Goal: Information Seeking & Learning: Learn about a topic

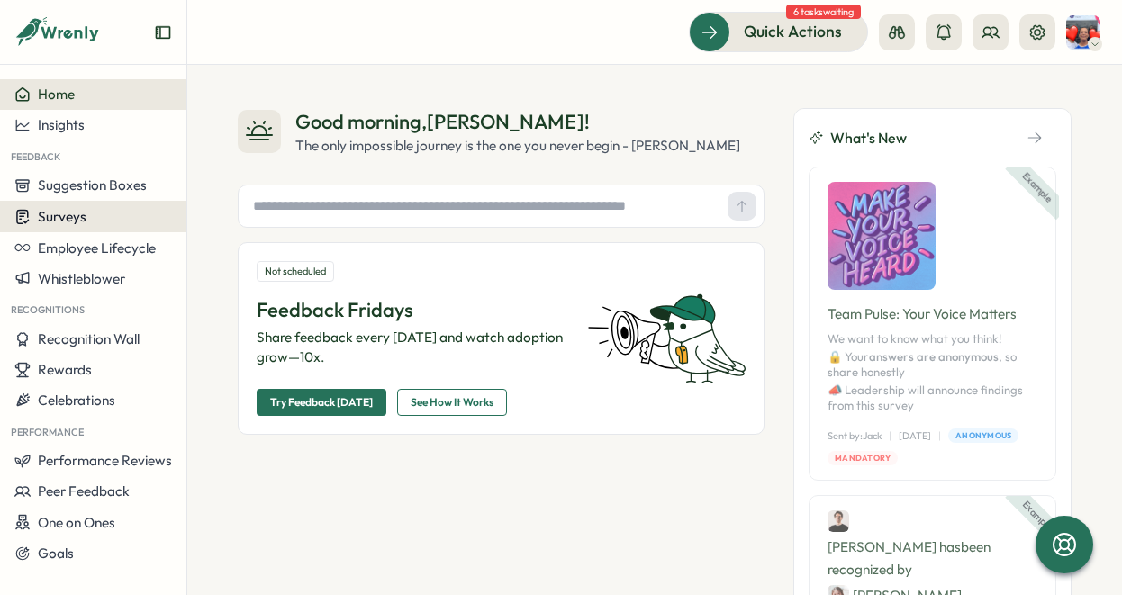
click at [83, 218] on span "Surveys" at bounding box center [62, 216] width 49 height 17
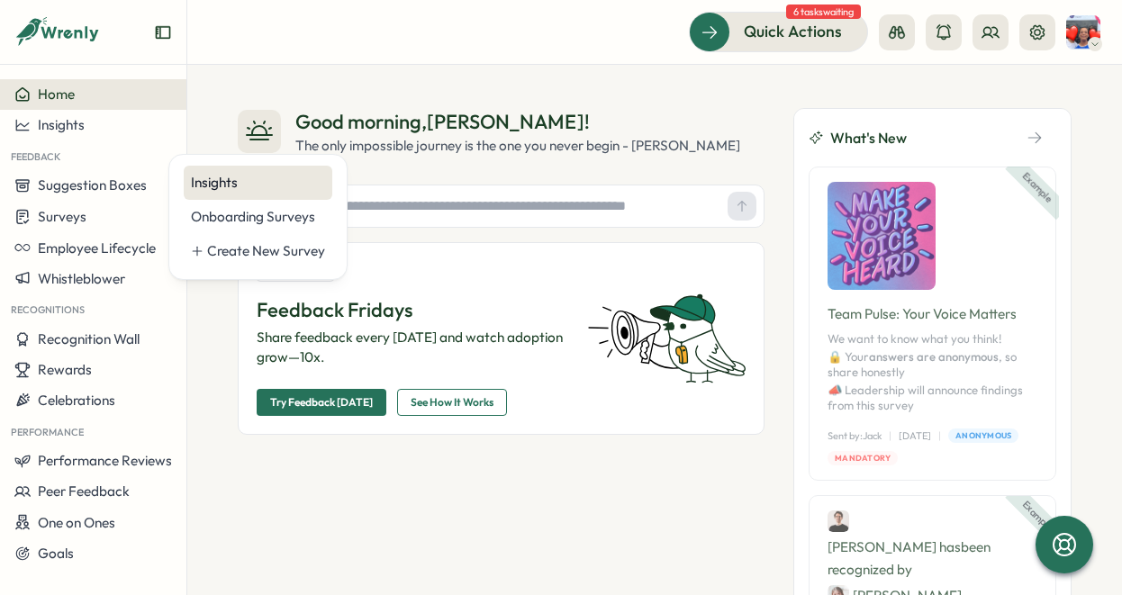
click at [241, 180] on div "Insights" at bounding box center [258, 183] width 134 height 20
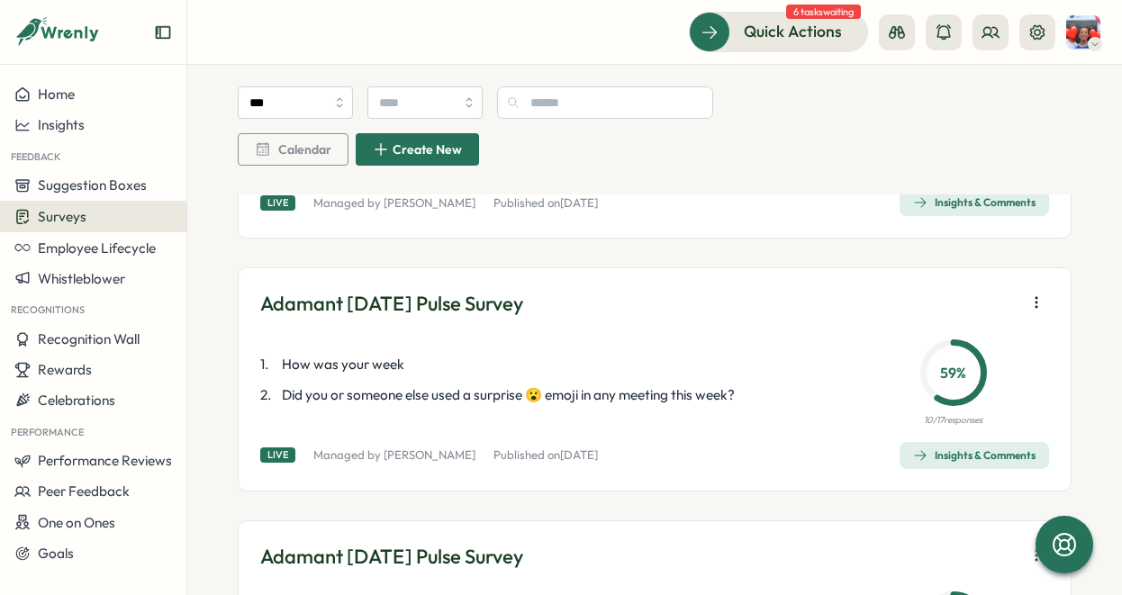
scroll to position [1066, 0]
click at [963, 448] on div "Insights & Comments" at bounding box center [974, 455] width 122 height 14
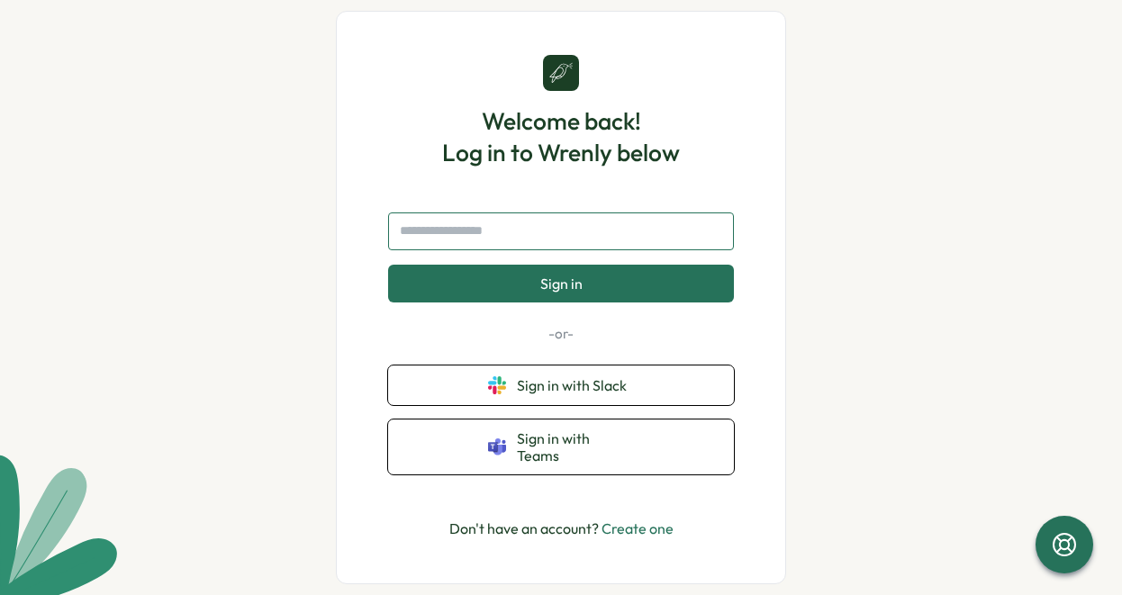
click at [631, 221] on input "text" at bounding box center [561, 231] width 346 height 38
type input "**********"
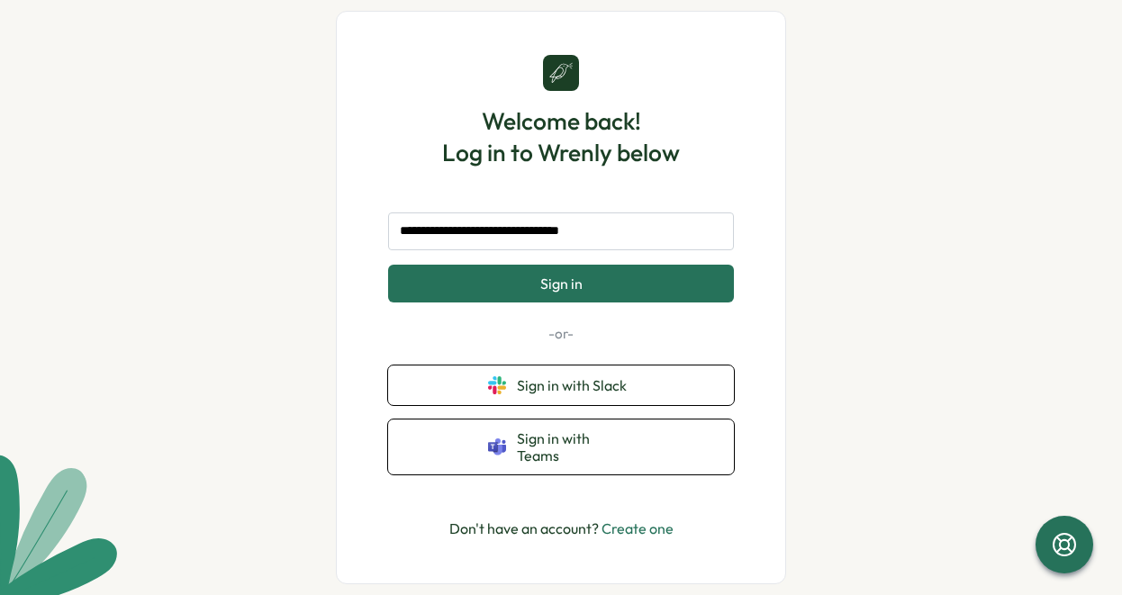
click at [617, 286] on button "Sign in" at bounding box center [561, 284] width 346 height 38
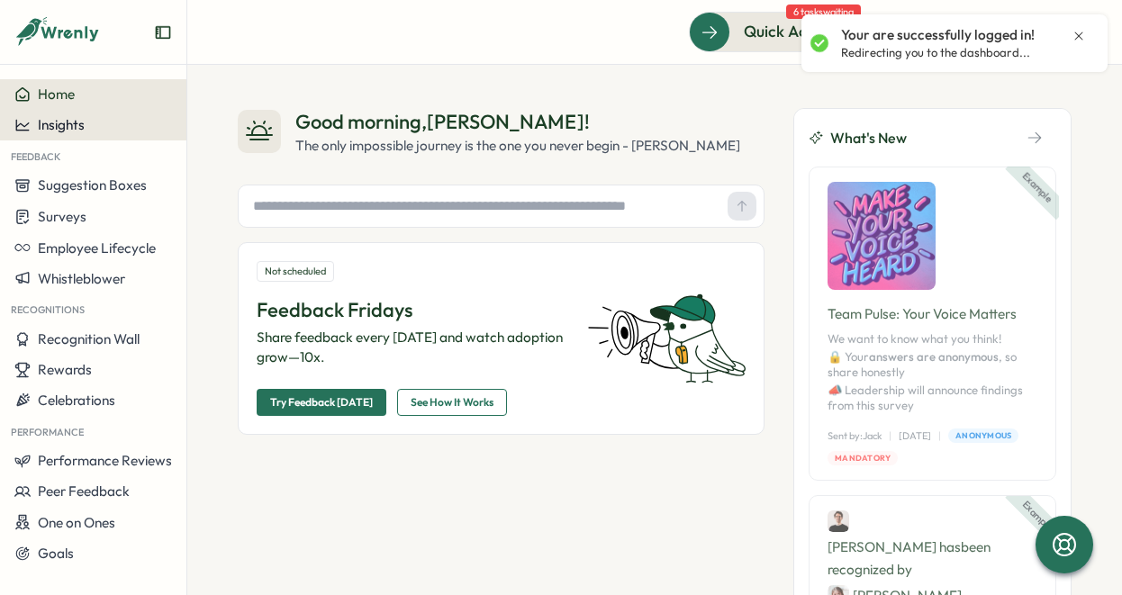
click at [77, 131] on span "Insights" at bounding box center [61, 124] width 47 height 17
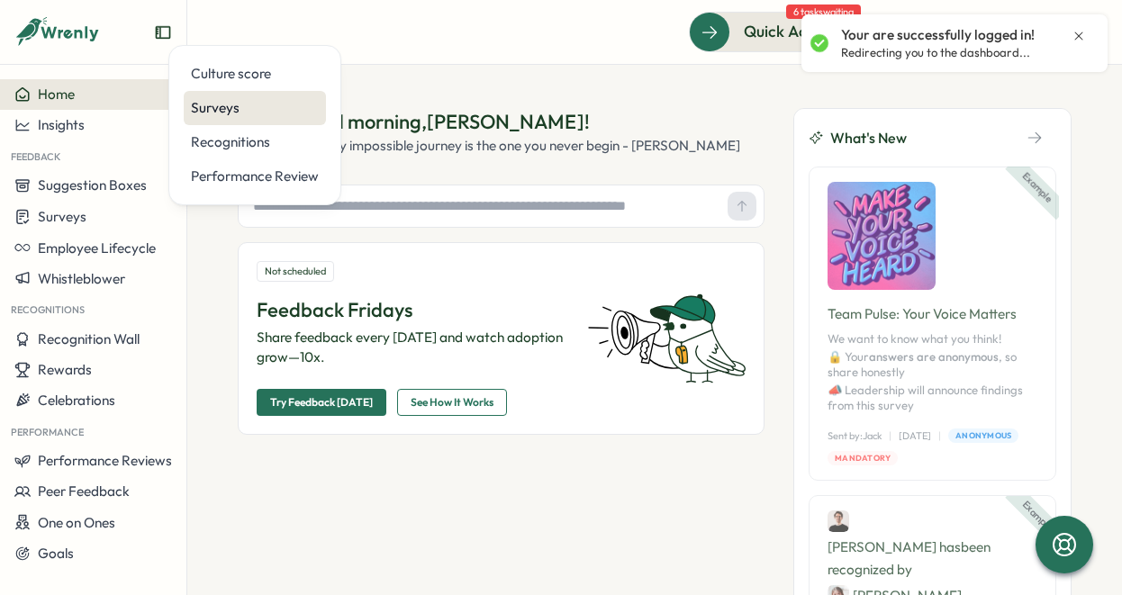
click at [237, 104] on div "Surveys" at bounding box center [255, 108] width 128 height 20
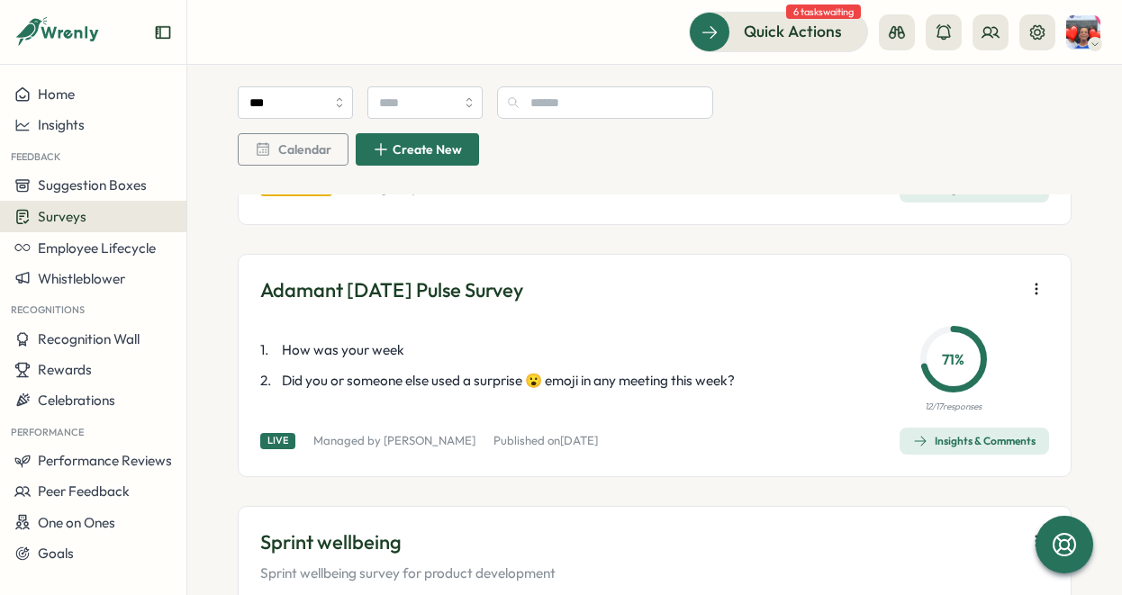
scroll to position [548, 0]
click at [933, 441] on div "Insights & Comments" at bounding box center [974, 440] width 122 height 14
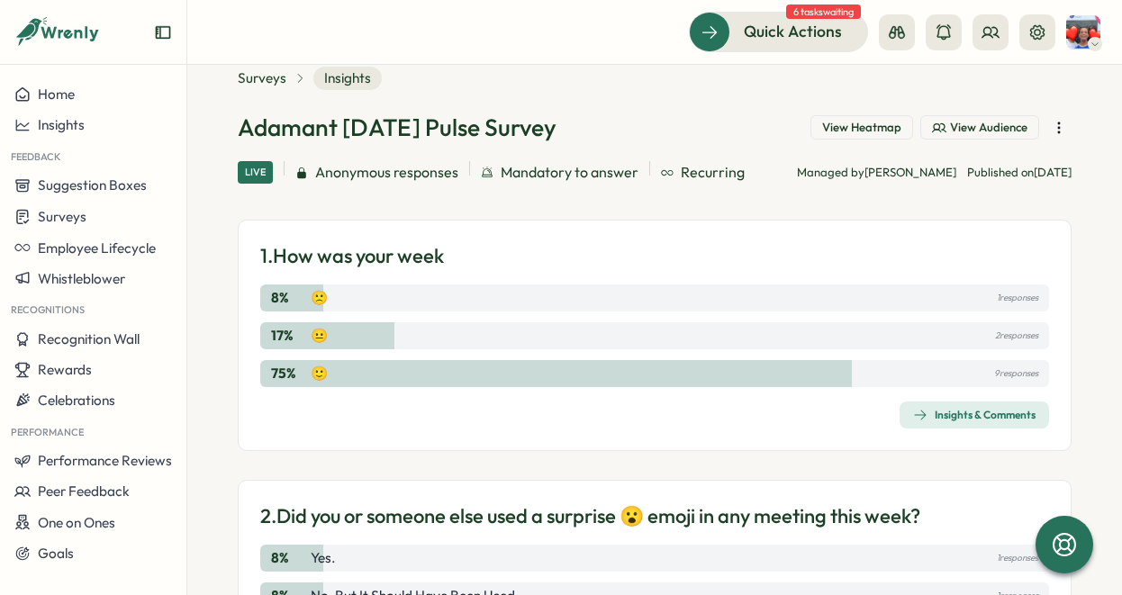
scroll to position [50, 0]
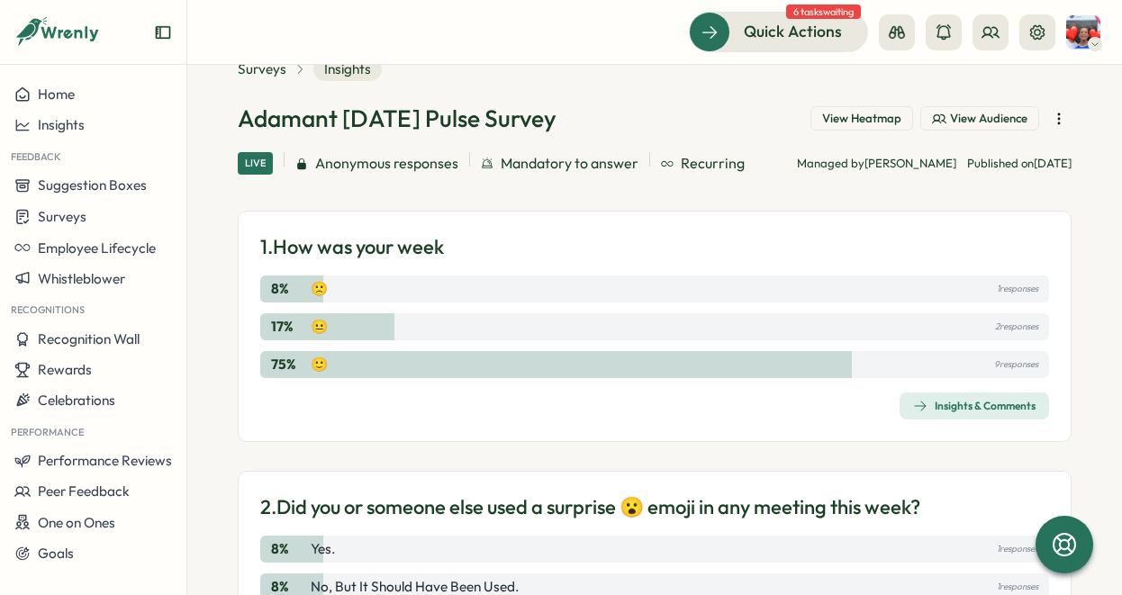
click at [956, 409] on div "Insights & Comments" at bounding box center [974, 406] width 122 height 14
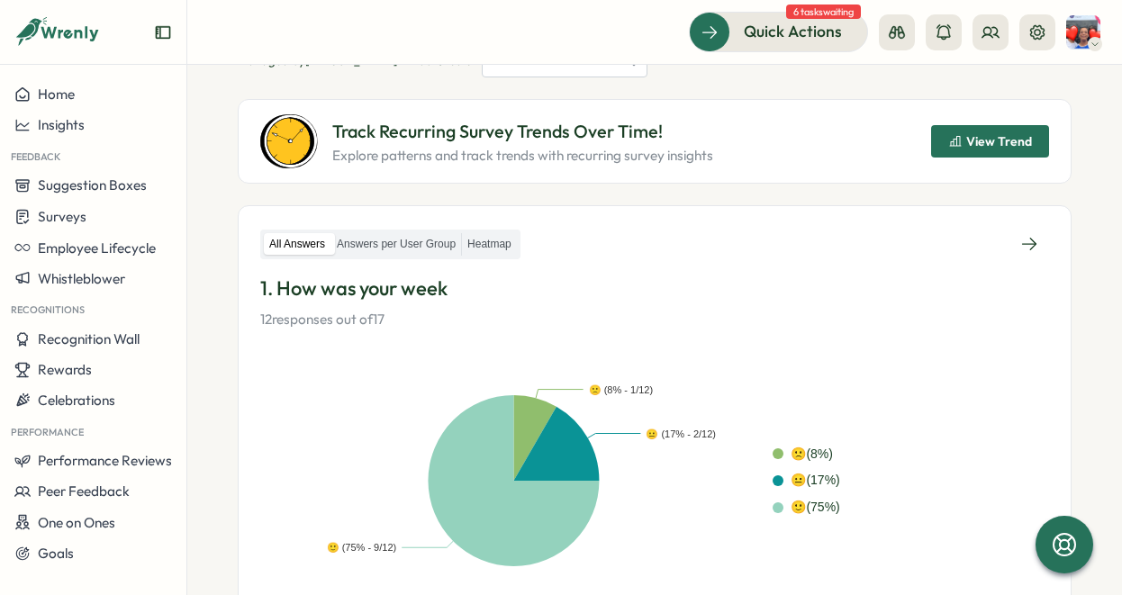
scroll to position [174, 0]
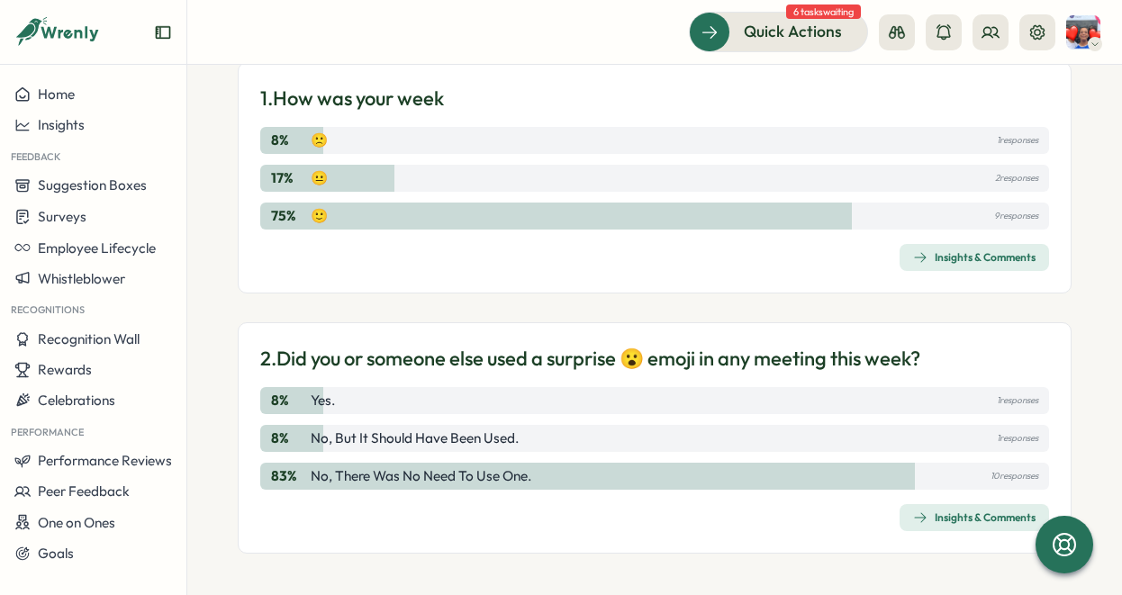
scroll to position [198, 0]
click at [946, 515] on div "Insights & Comments" at bounding box center [974, 518] width 122 height 14
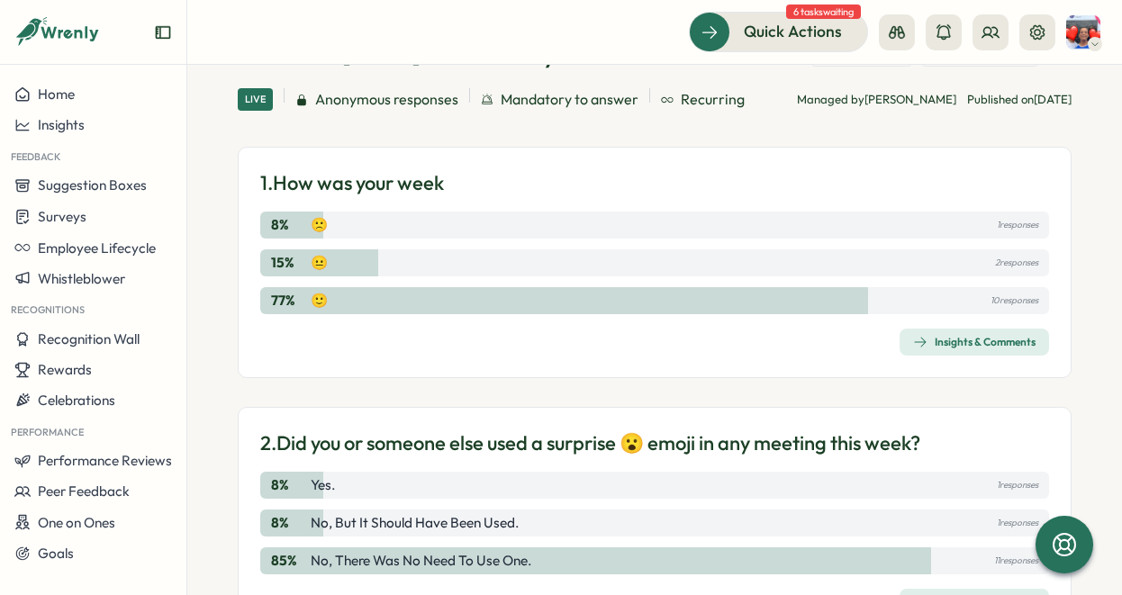
scroll to position [126, 0]
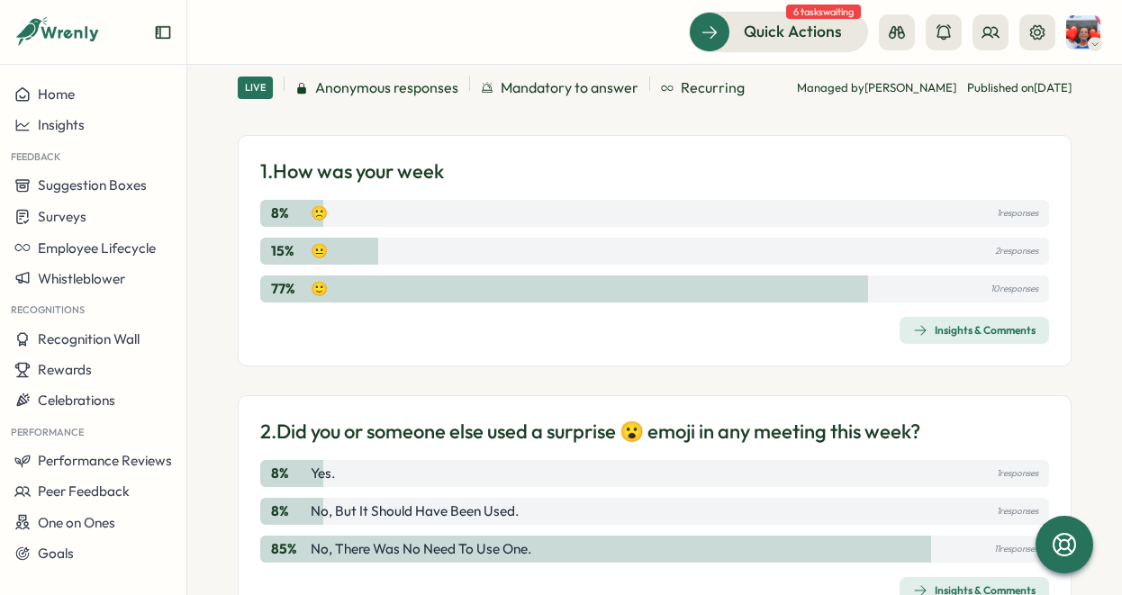
click at [950, 332] on div "Insights & Comments" at bounding box center [974, 330] width 122 height 14
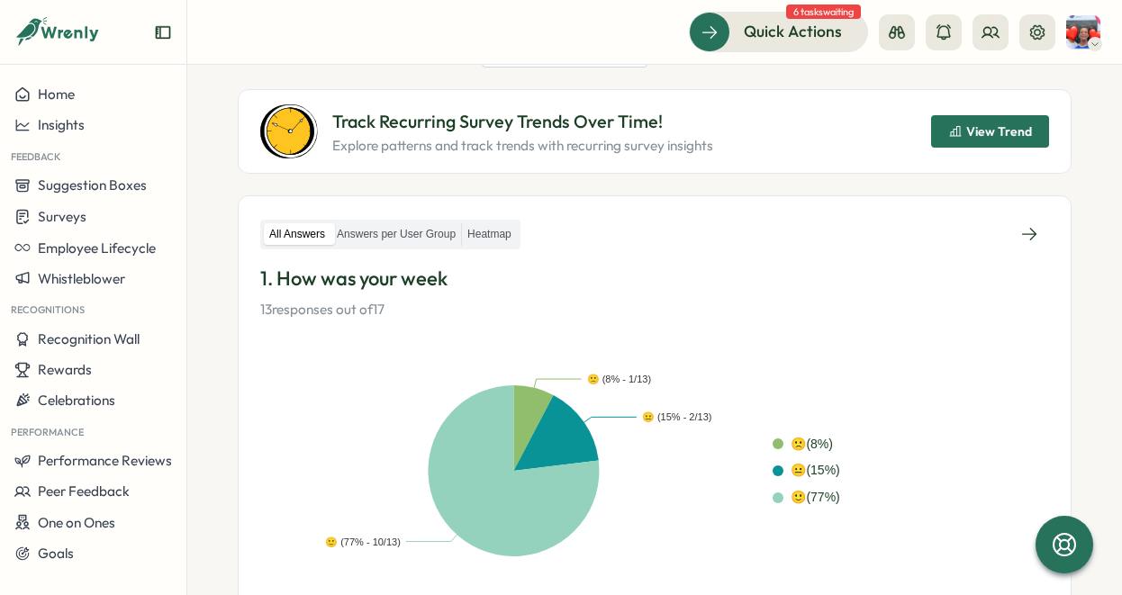
scroll to position [85, 0]
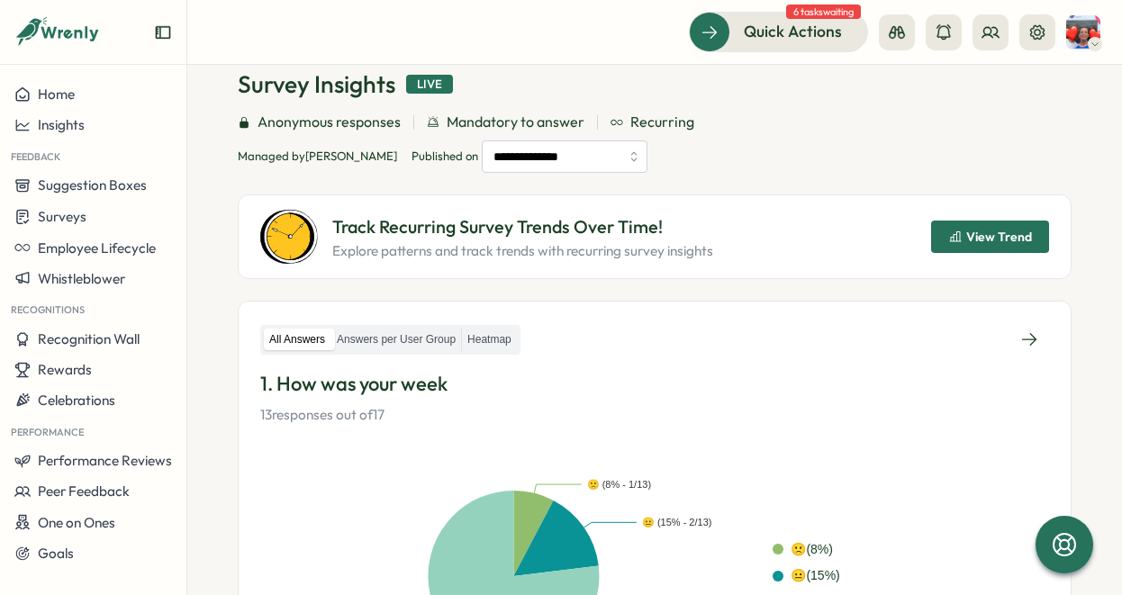
click at [971, 234] on span "View Trend" at bounding box center [999, 237] width 66 height 13
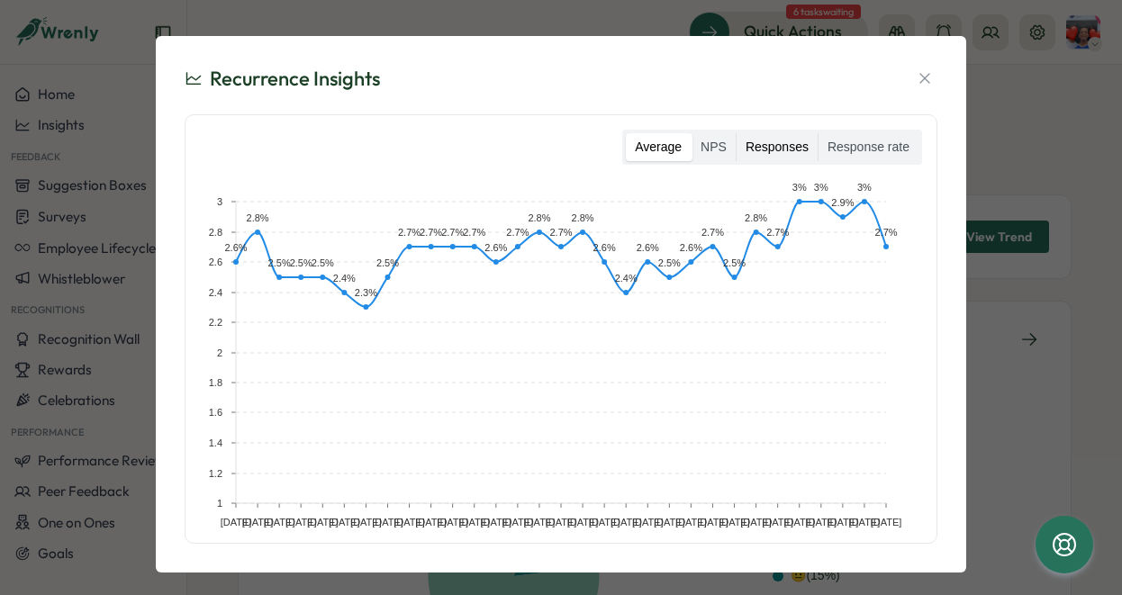
click at [769, 145] on label "Responses" at bounding box center [777, 147] width 81 height 29
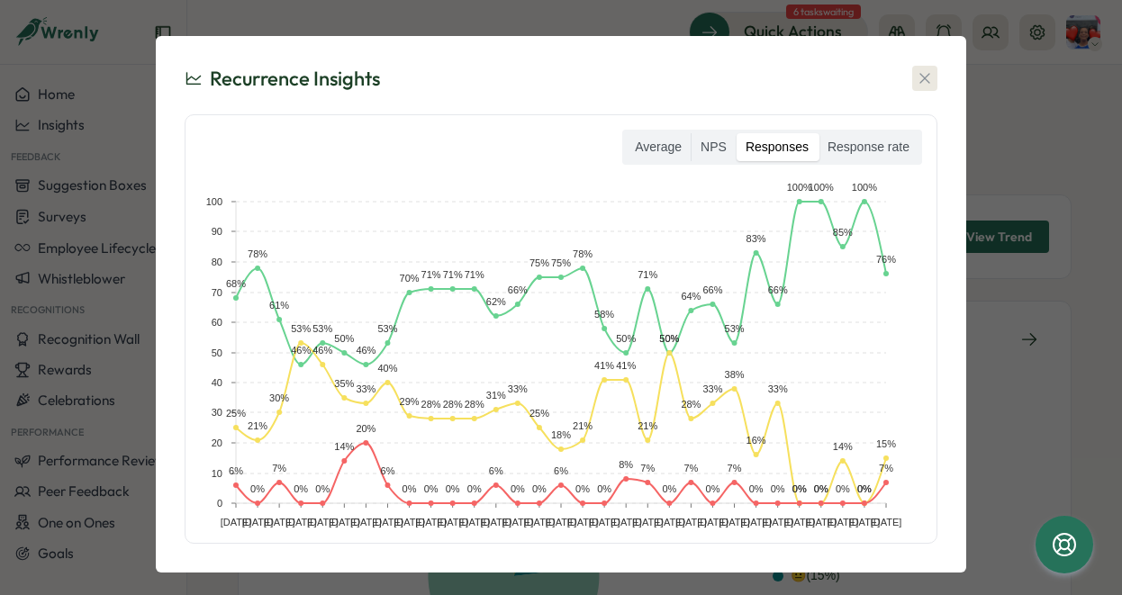
click at [918, 86] on icon "button" at bounding box center [925, 78] width 18 height 18
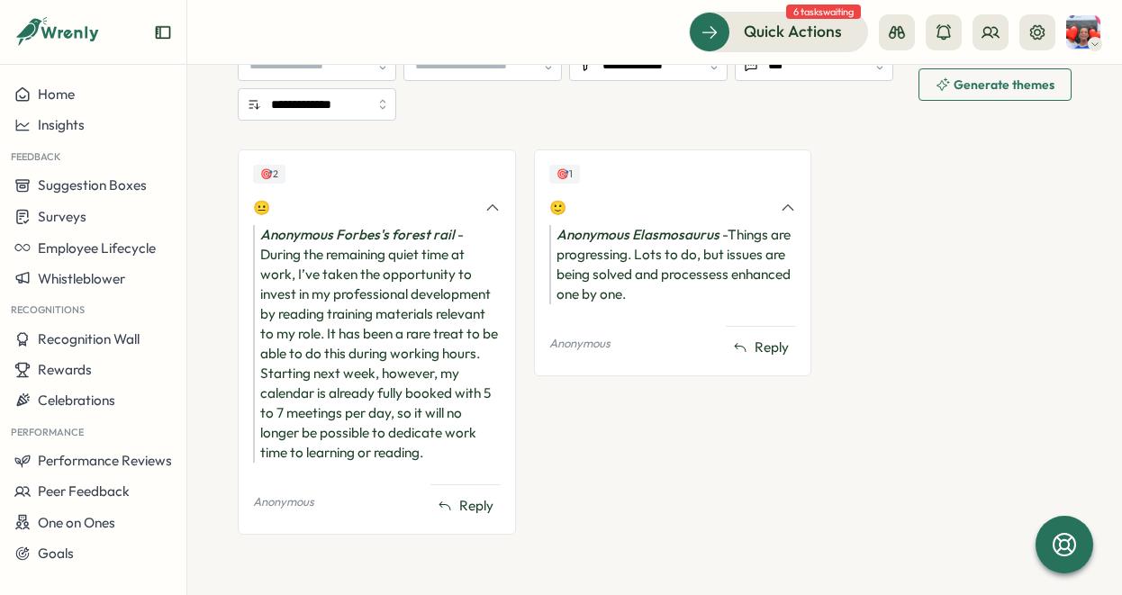
scroll to position [807, 0]
click at [263, 210] on div "😐" at bounding box center [363, 209] width 221 height 20
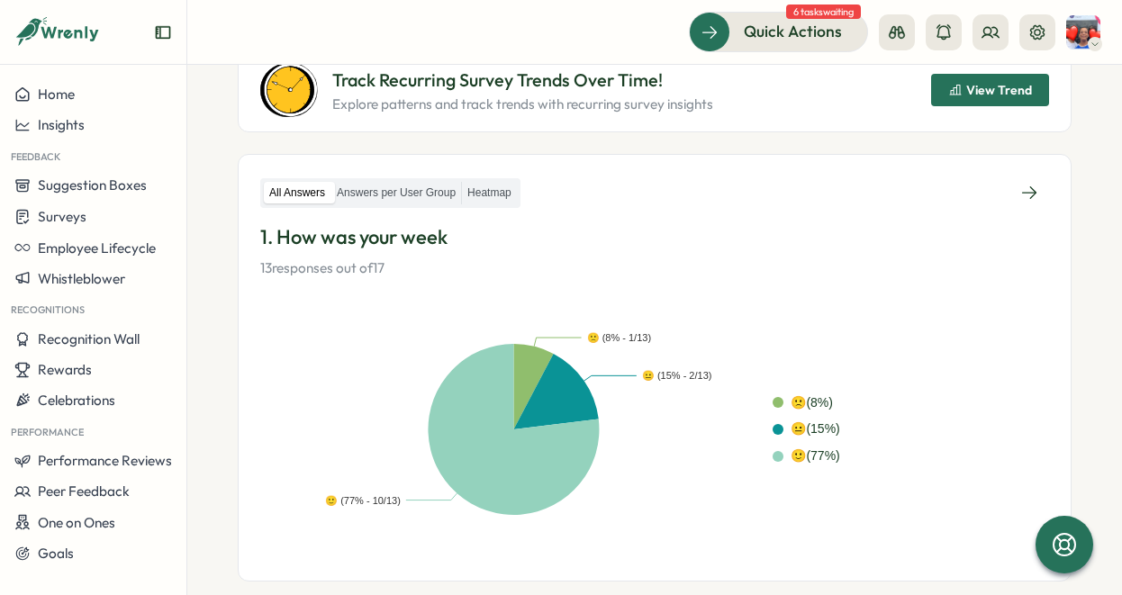
scroll to position [231, 0]
click at [1023, 194] on icon at bounding box center [1029, 194] width 18 height 18
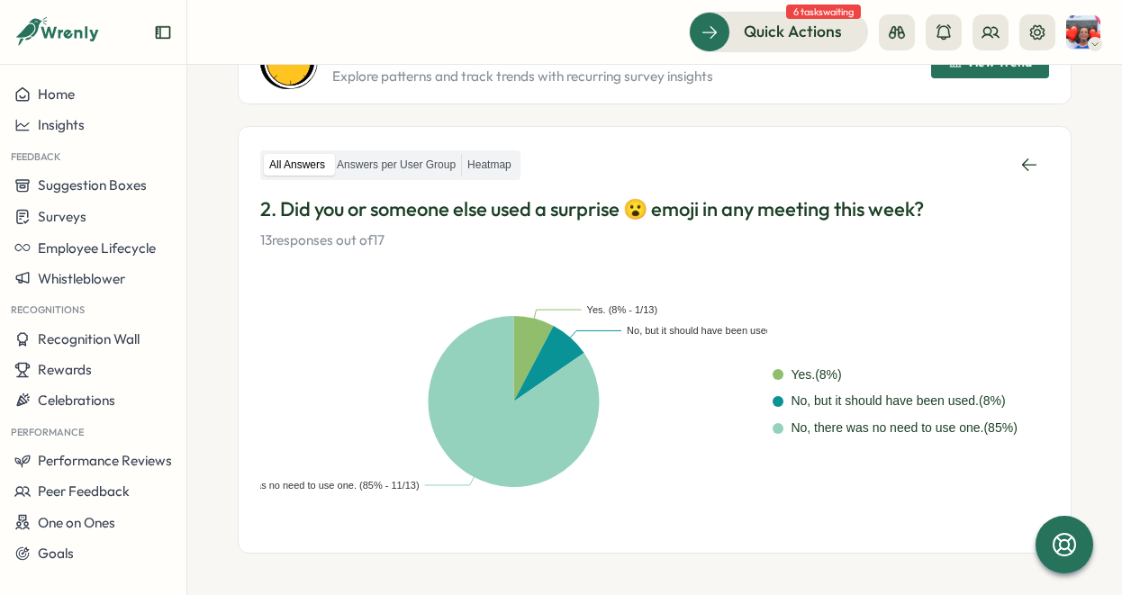
scroll to position [235, 0]
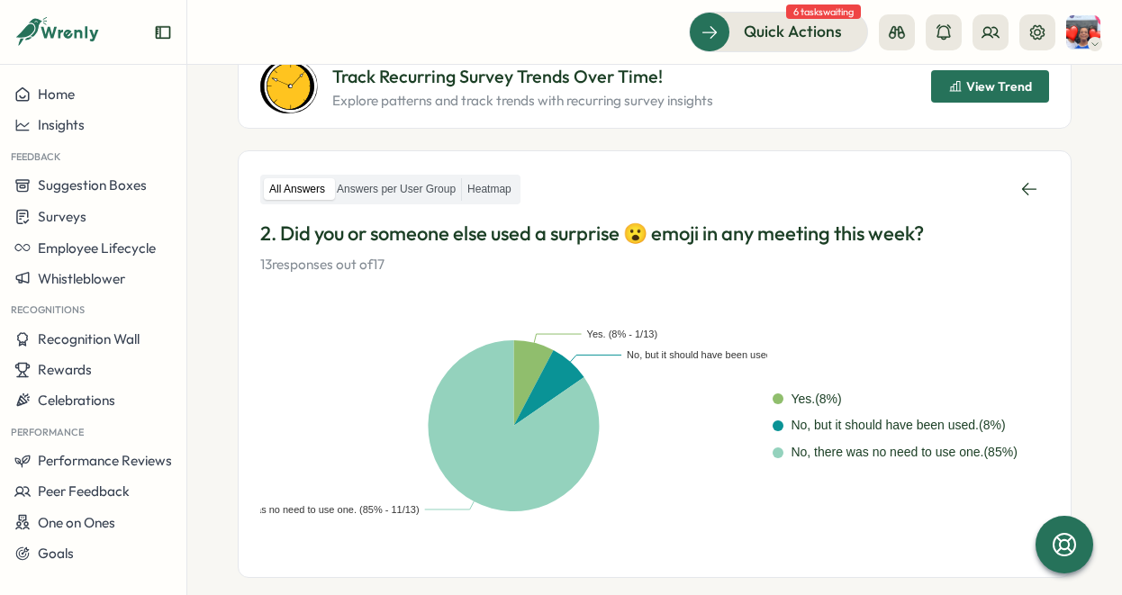
click at [991, 89] on span "View Trend" at bounding box center [999, 86] width 66 height 13
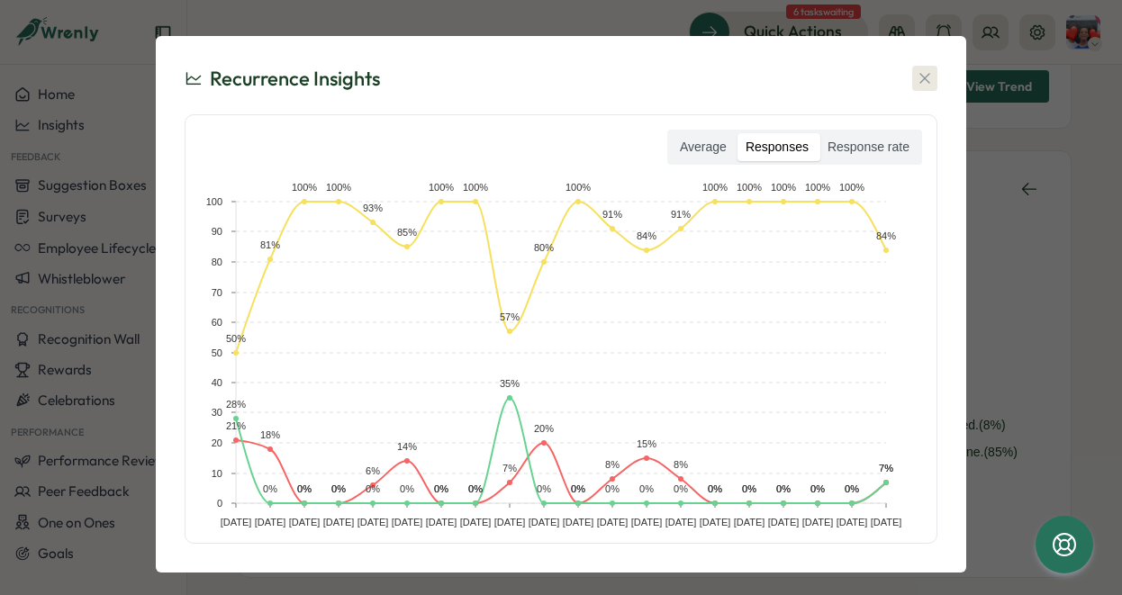
click at [921, 80] on icon "button" at bounding box center [925, 78] width 18 height 18
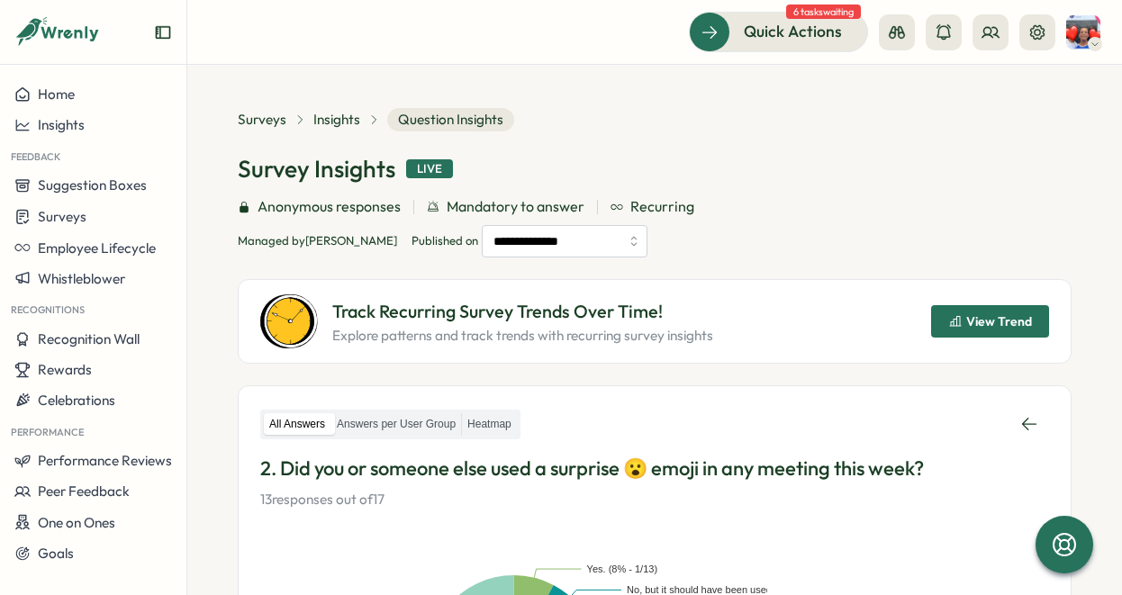
scroll to position [0, 0]
click at [1020, 416] on icon at bounding box center [1029, 424] width 18 height 18
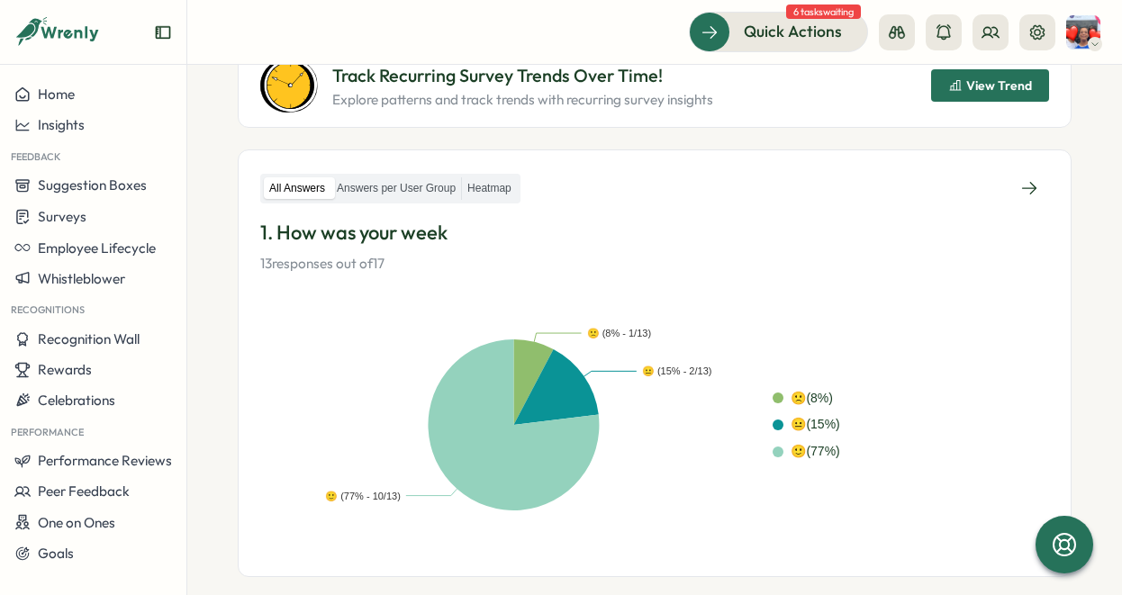
scroll to position [241, 0]
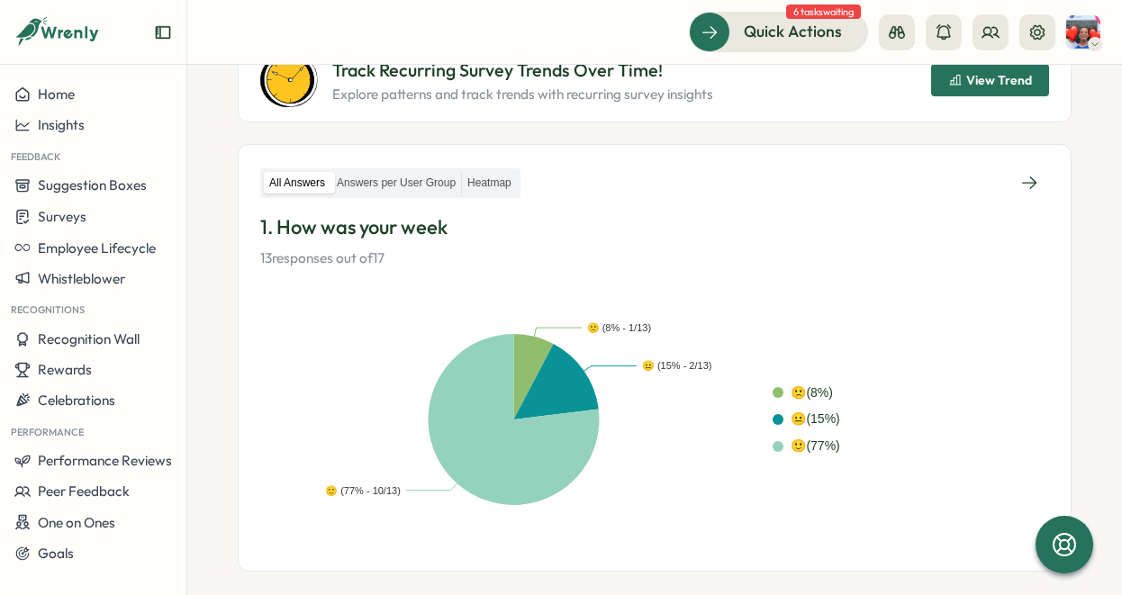
click at [801, 169] on div "All Answers Answers per User Group Heatmap" at bounding box center [654, 183] width 789 height 32
click at [966, 81] on span "View Trend" at bounding box center [999, 80] width 66 height 13
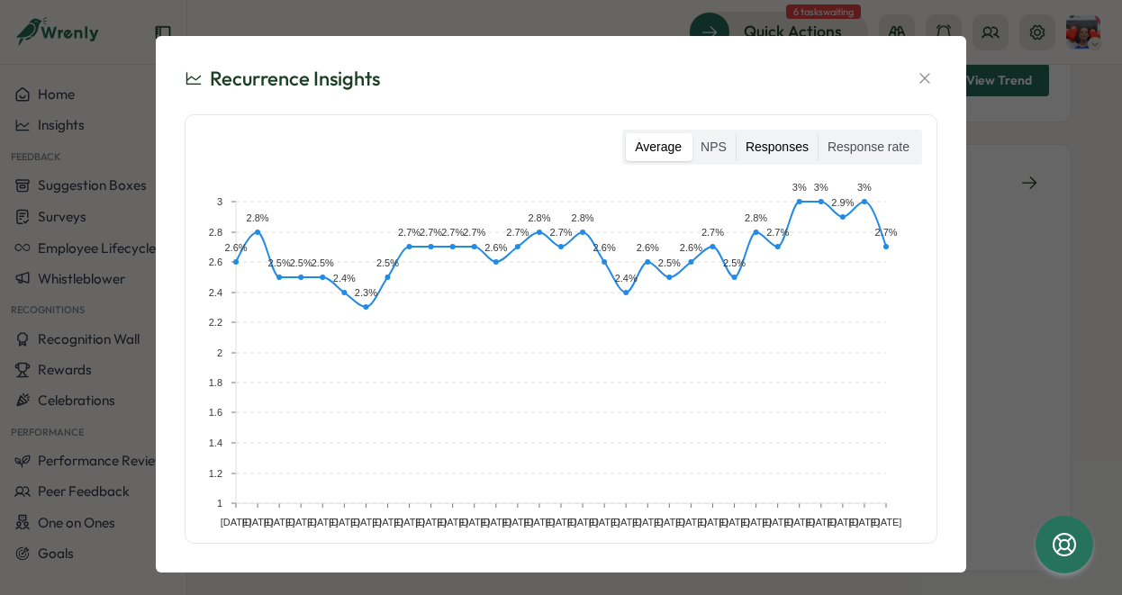
click at [773, 154] on label "Responses" at bounding box center [777, 147] width 81 height 29
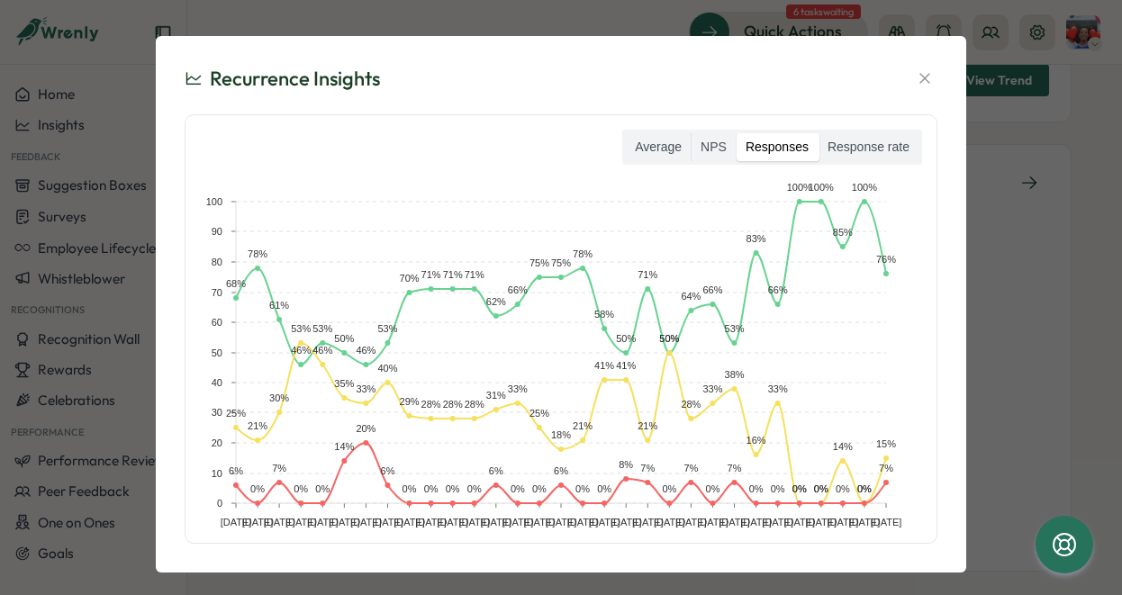
click at [933, 75] on div "Recurrence Insights Average NPS Responses Response rate Jan 10 Jan 17 Jan 24 Ja…" at bounding box center [560, 304] width 767 height 493
click at [923, 76] on icon "button" at bounding box center [924, 79] width 10 height 10
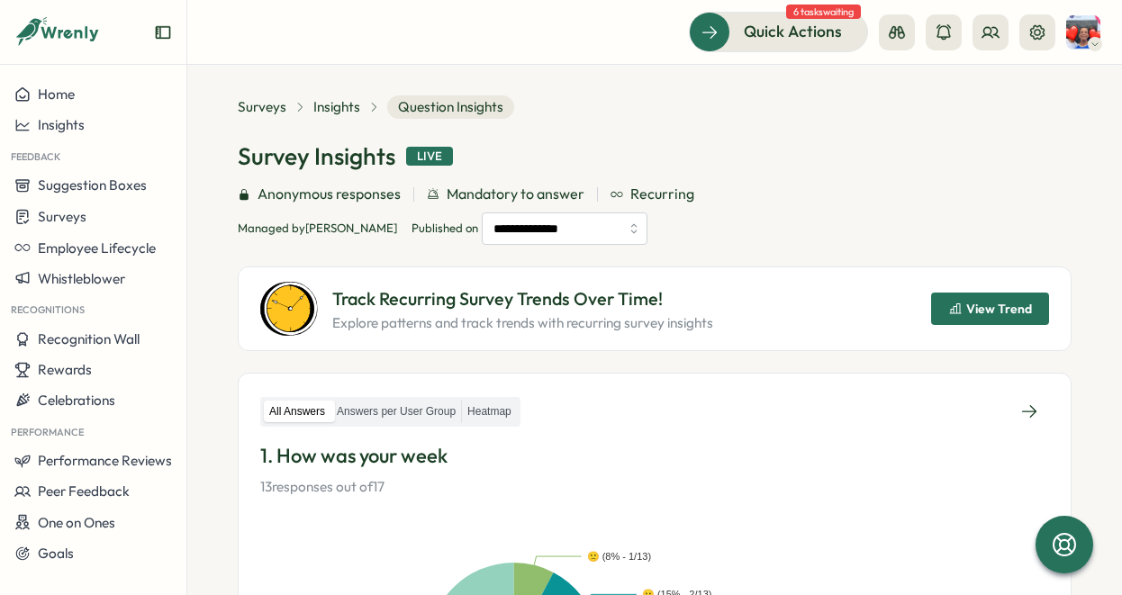
scroll to position [14, 0]
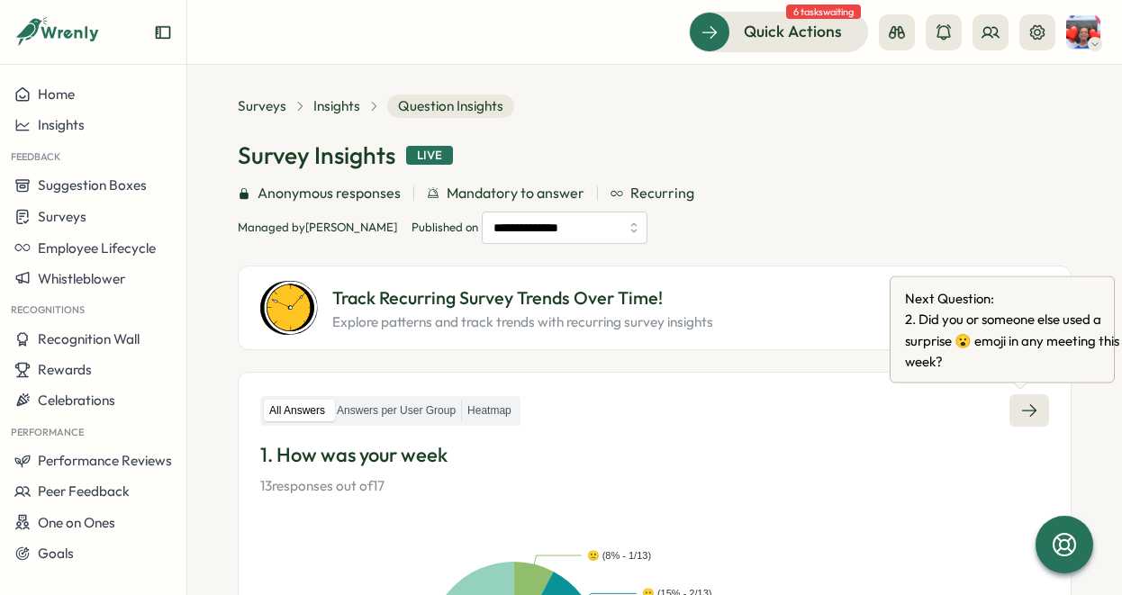
click at [1020, 411] on icon at bounding box center [1029, 411] width 18 height 18
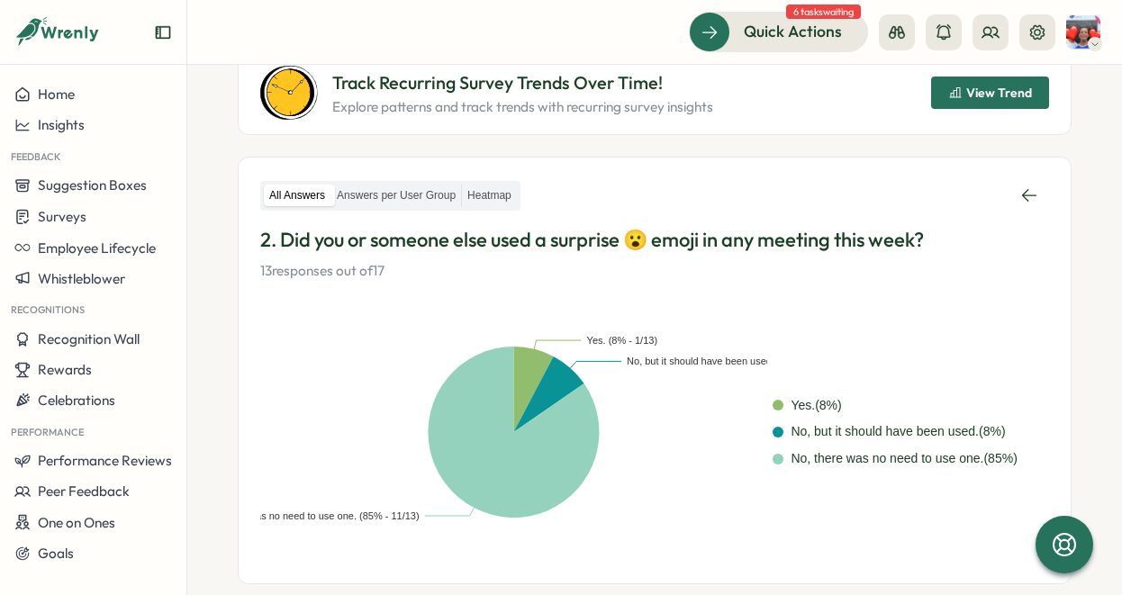
scroll to position [159, 0]
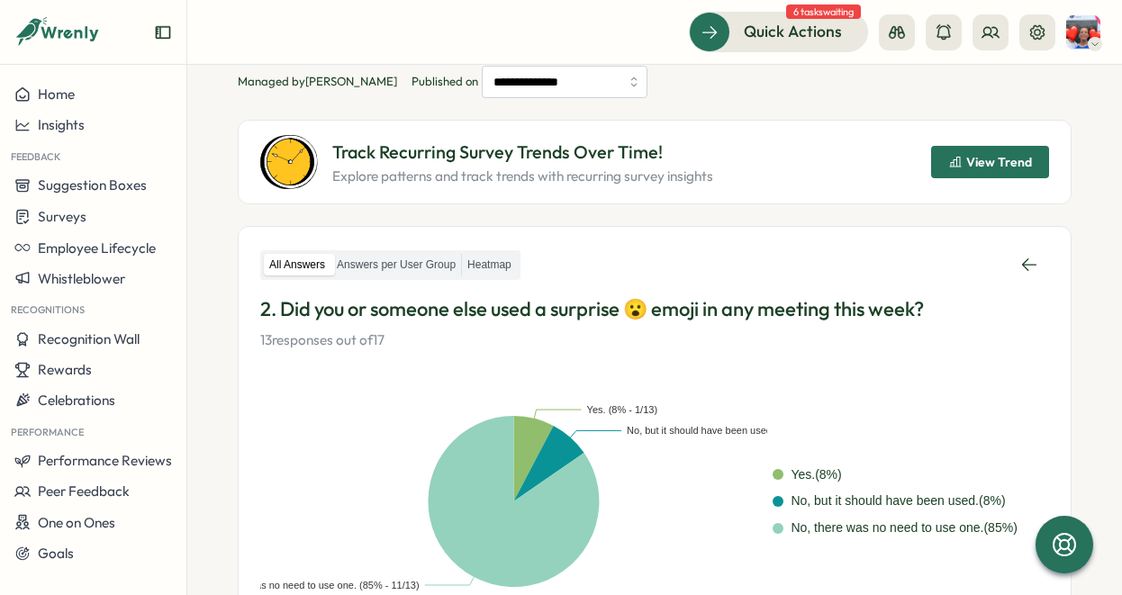
click at [985, 160] on span "View Trend" at bounding box center [999, 162] width 66 height 13
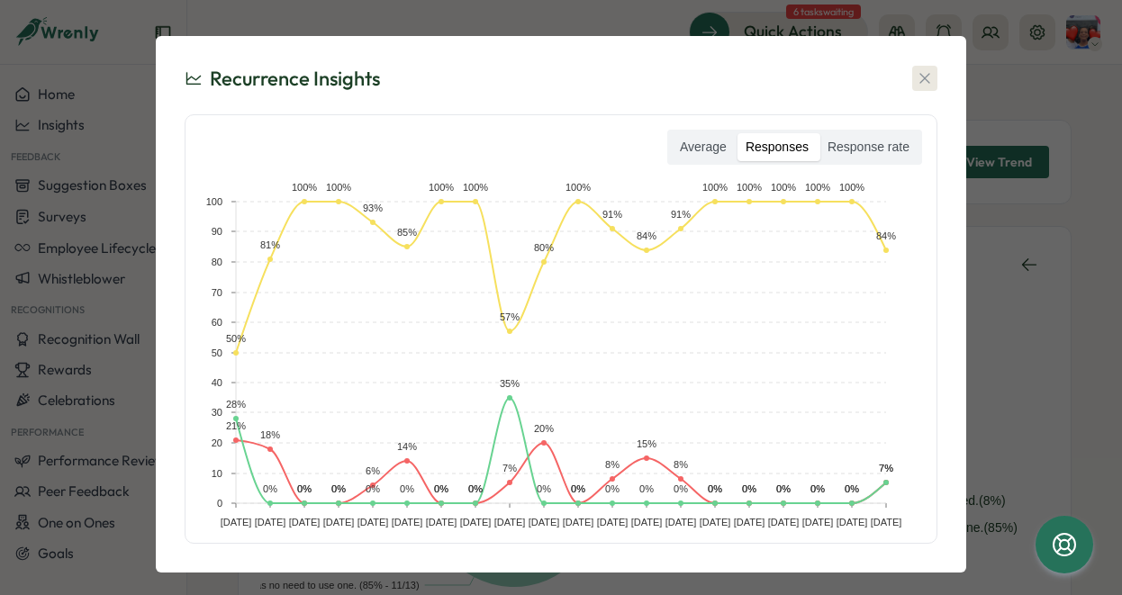
click at [929, 72] on button "button" at bounding box center [924, 78] width 25 height 25
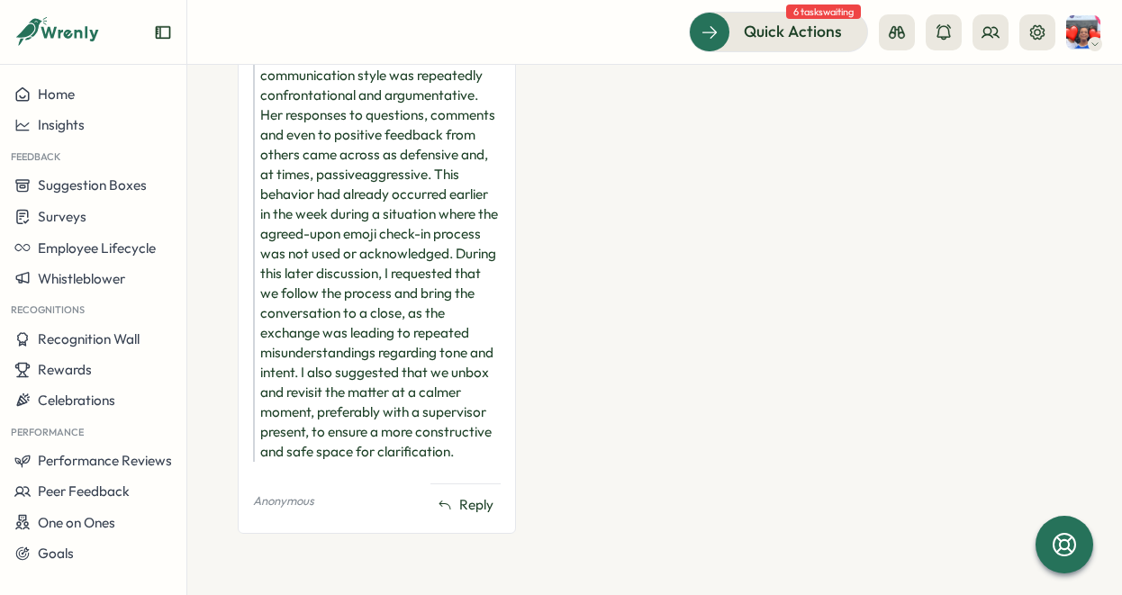
scroll to position [1025, 0]
